Goal: Task Accomplishment & Management: Manage account settings

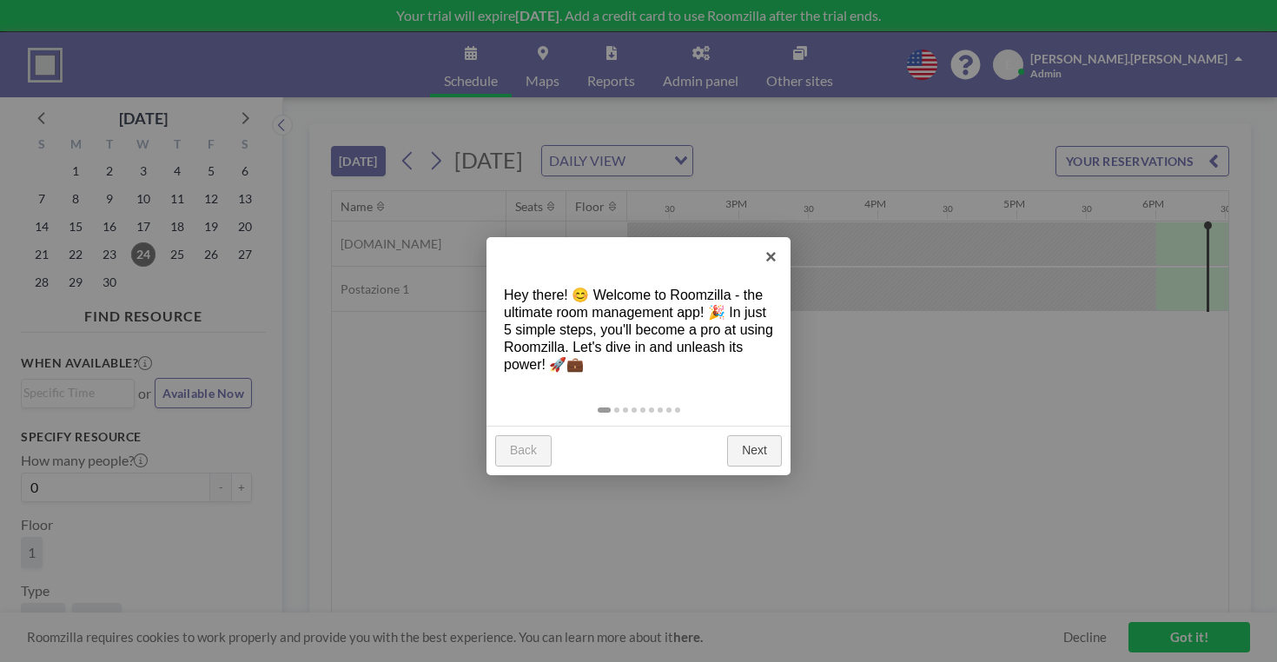
scroll to position [0, 1977]
click at [772, 260] on link "×" at bounding box center [771, 256] width 39 height 39
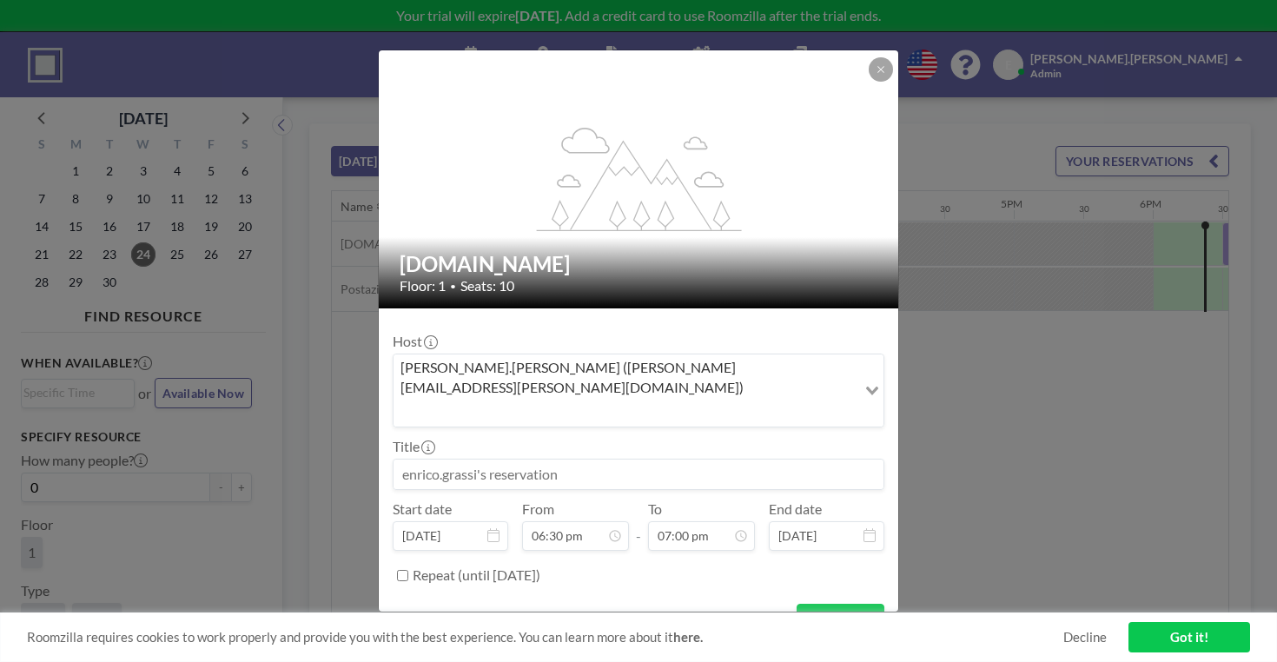
click at [593, 460] on input at bounding box center [639, 475] width 490 height 30
click at [597, 438] on div "Title" at bounding box center [639, 464] width 492 height 52
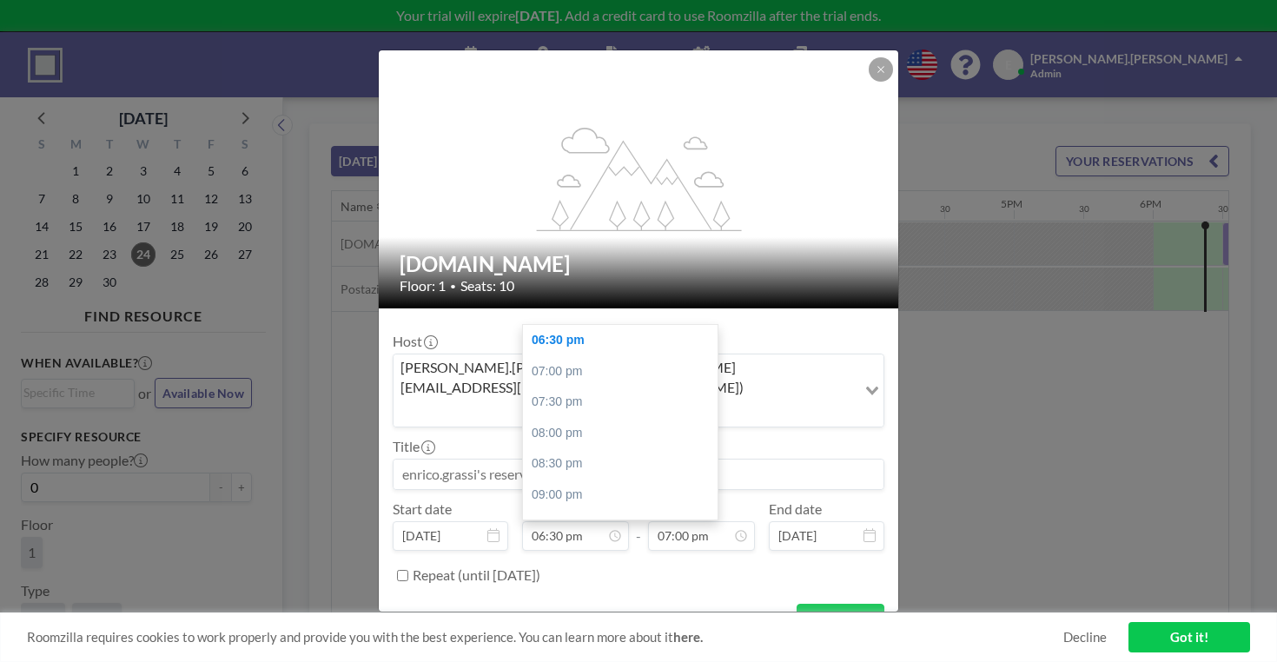
scroll to position [1054, 0]
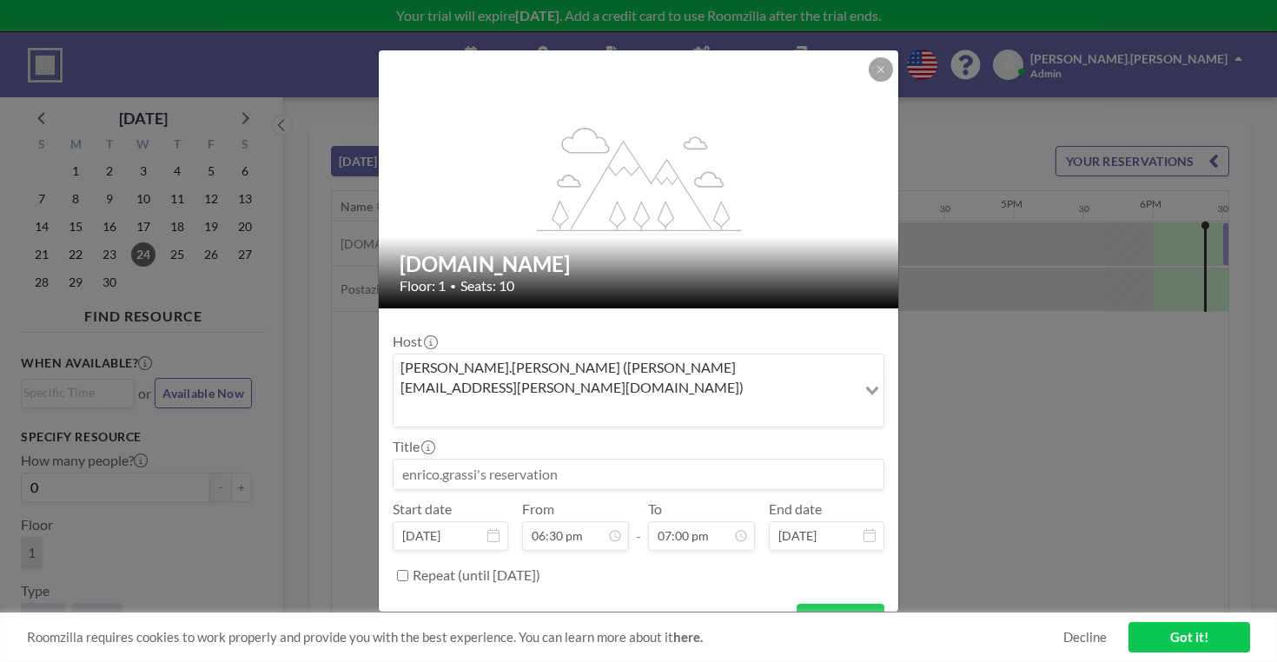
click at [863, 453] on div "flex-grow: 1.2; [DOMAIN_NAME] Floor: 1 • Seats: 10 Host [PERSON_NAME].[PERSON_N…" at bounding box center [638, 331] width 1277 height 662
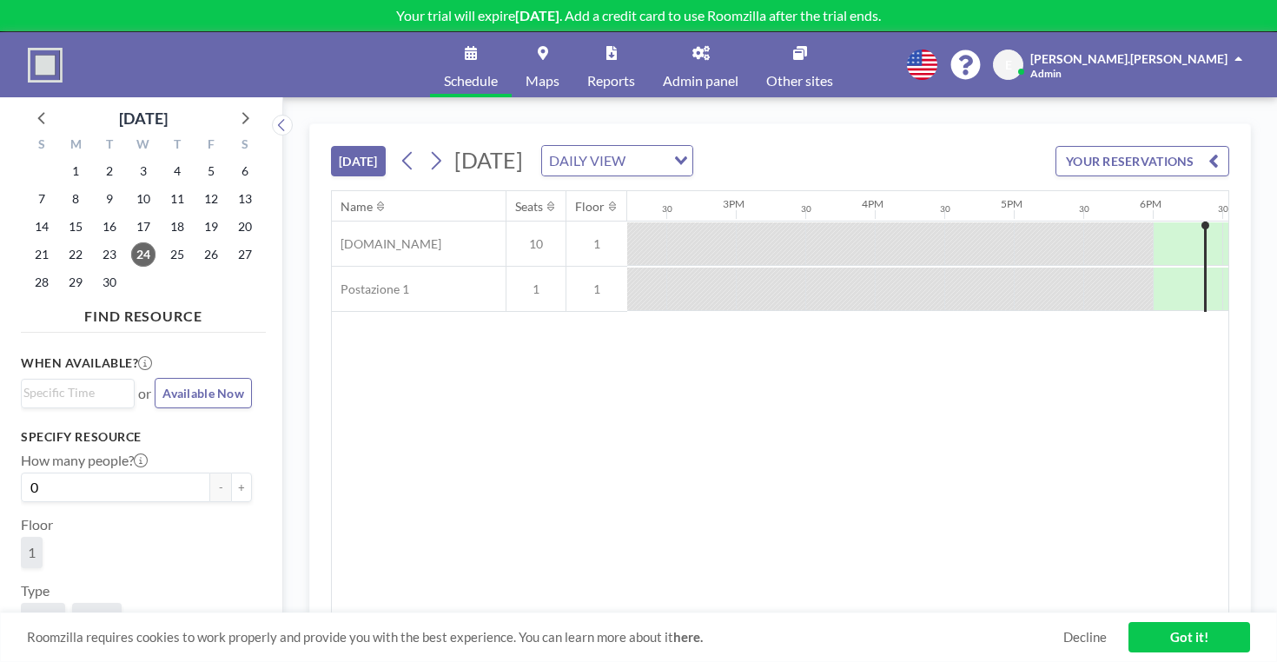
click at [1201, 65] on div "Schedule Maps Reports Admin panel Other sites English Polski 日本語 Española E enr…" at bounding box center [638, 64] width 1277 height 65
click at [1062, 67] on span "Admin" at bounding box center [1045, 73] width 31 height 13
click at [1202, 75] on span "Profile" at bounding box center [1190, 83] width 36 height 17
